Goal: Navigation & Orientation: Understand site structure

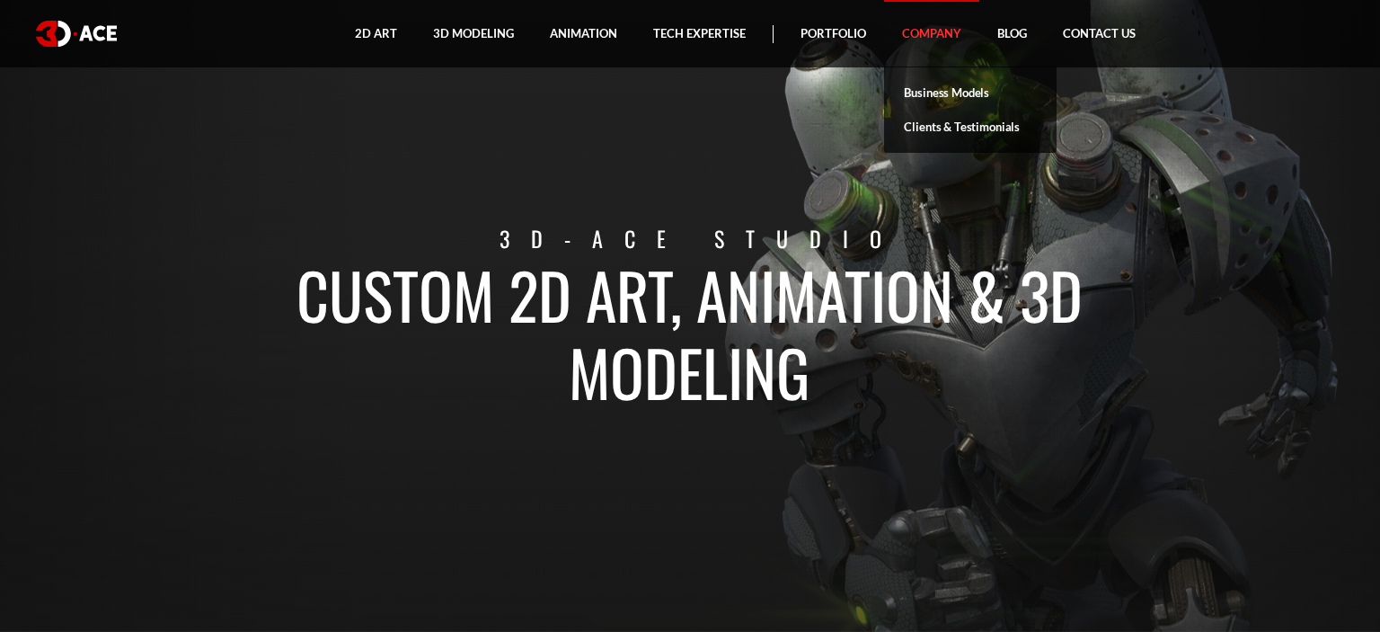
click at [937, 32] on link "Company" at bounding box center [931, 33] width 95 height 67
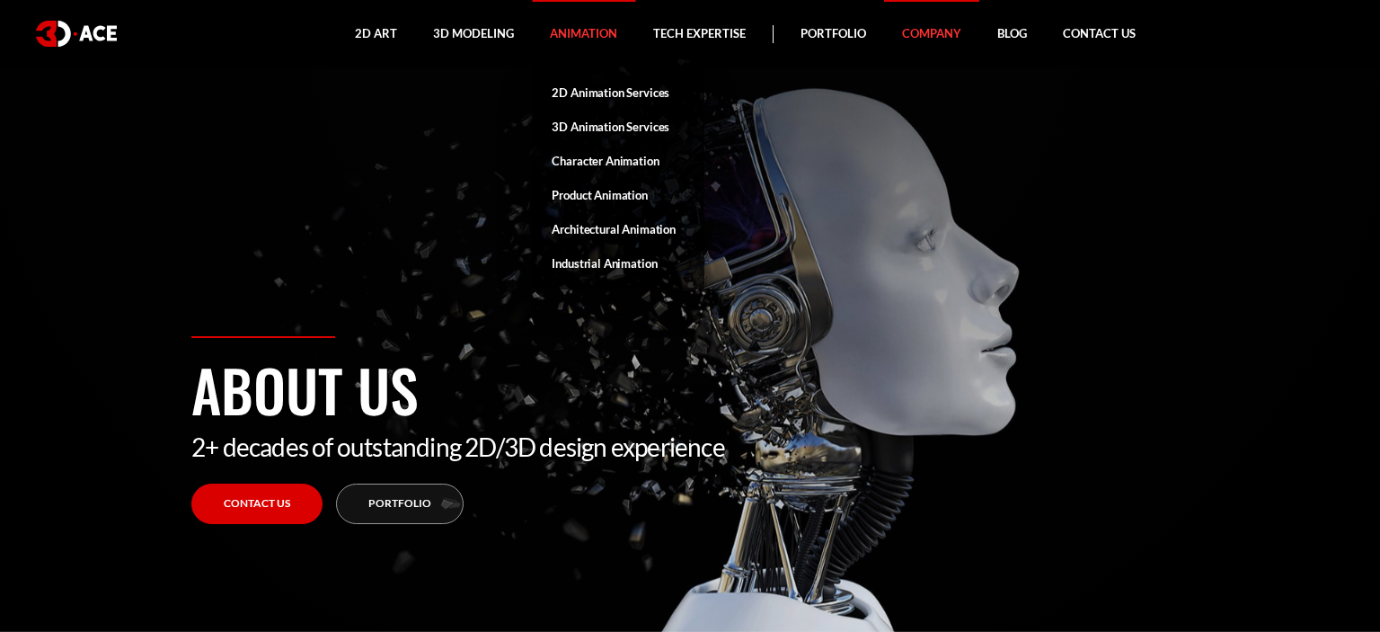
click at [557, 29] on link "Animation" at bounding box center [583, 33] width 103 height 67
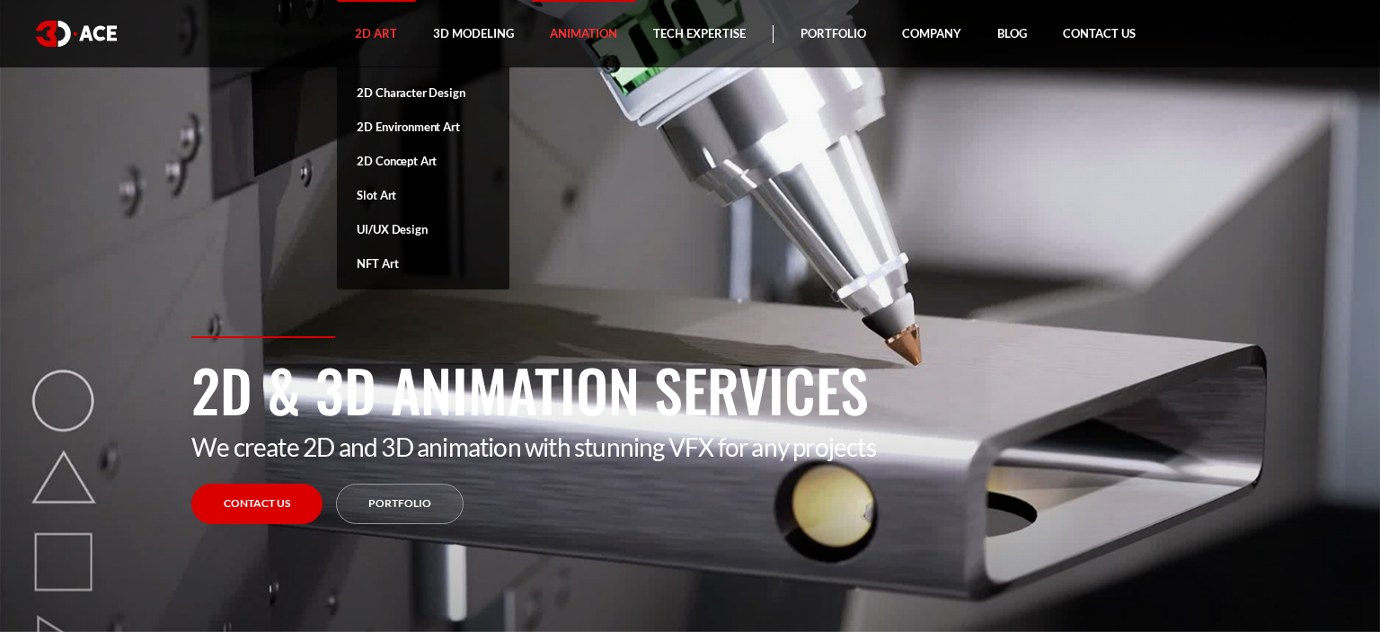
click at [386, 33] on link "2D Art" at bounding box center [376, 33] width 78 height 67
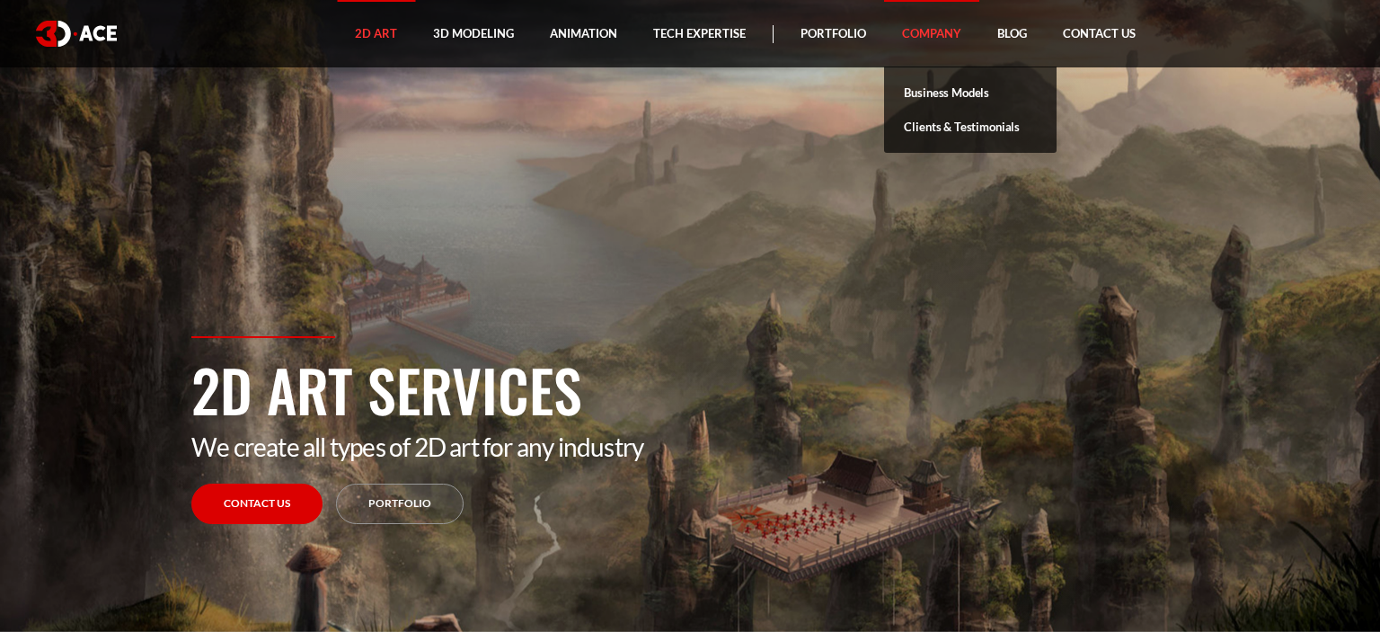
click at [942, 36] on link "Company" at bounding box center [931, 33] width 95 height 67
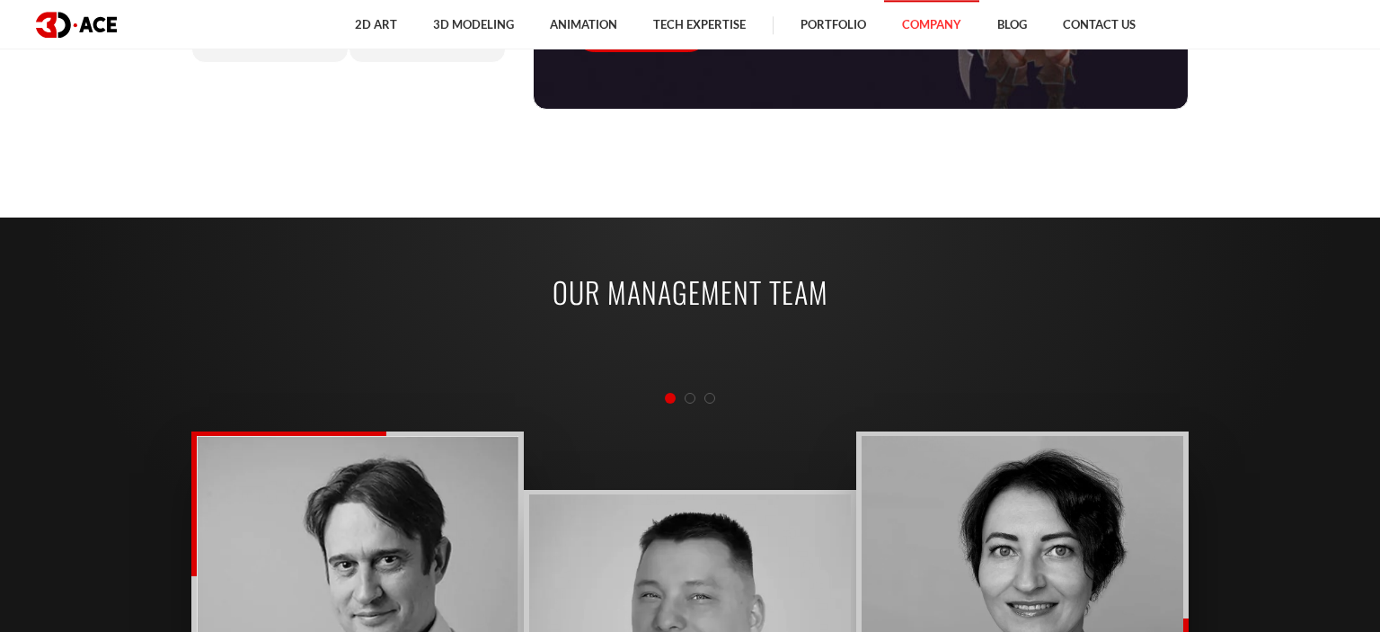
scroll to position [1328, 0]
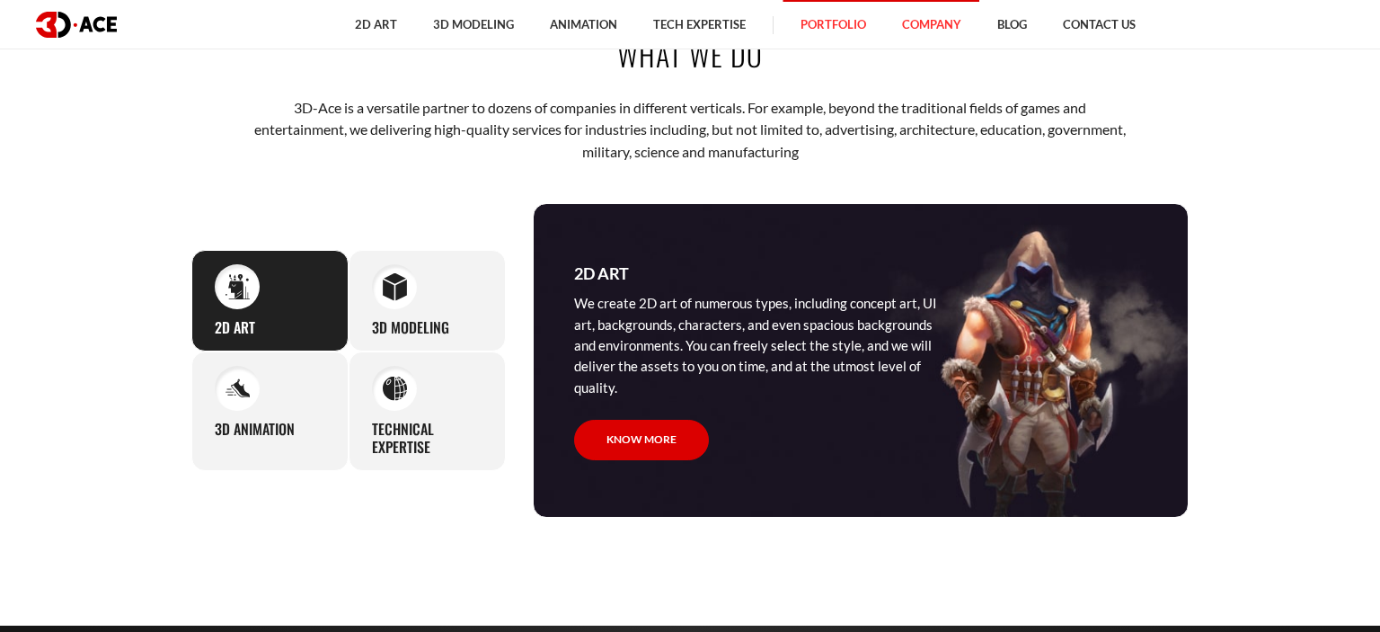
click at [845, 29] on link "Portfolio" at bounding box center [834, 24] width 102 height 49
